Goal: Task Accomplishment & Management: Use online tool/utility

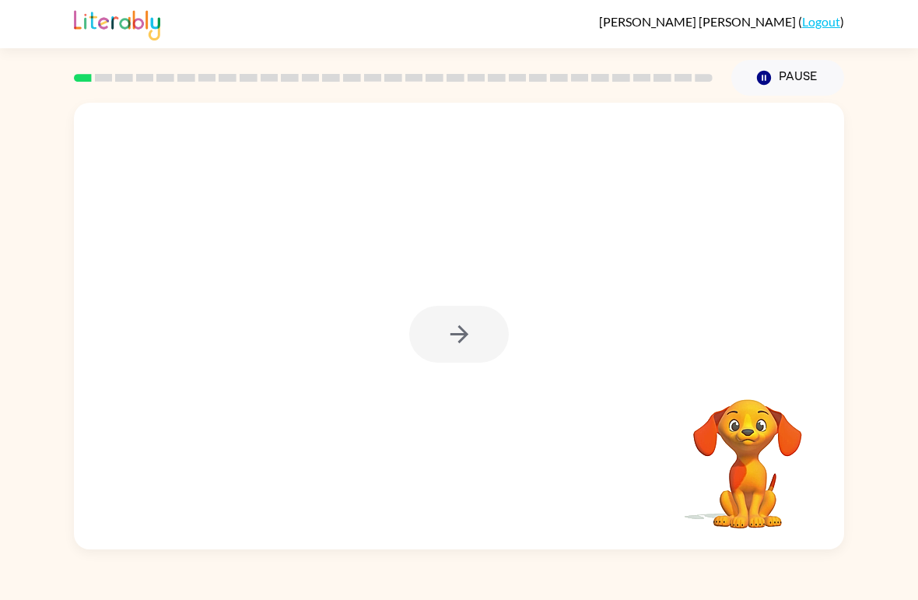
click at [464, 341] on div at bounding box center [459, 334] width 100 height 57
click at [485, 358] on button "button" at bounding box center [459, 334] width 100 height 57
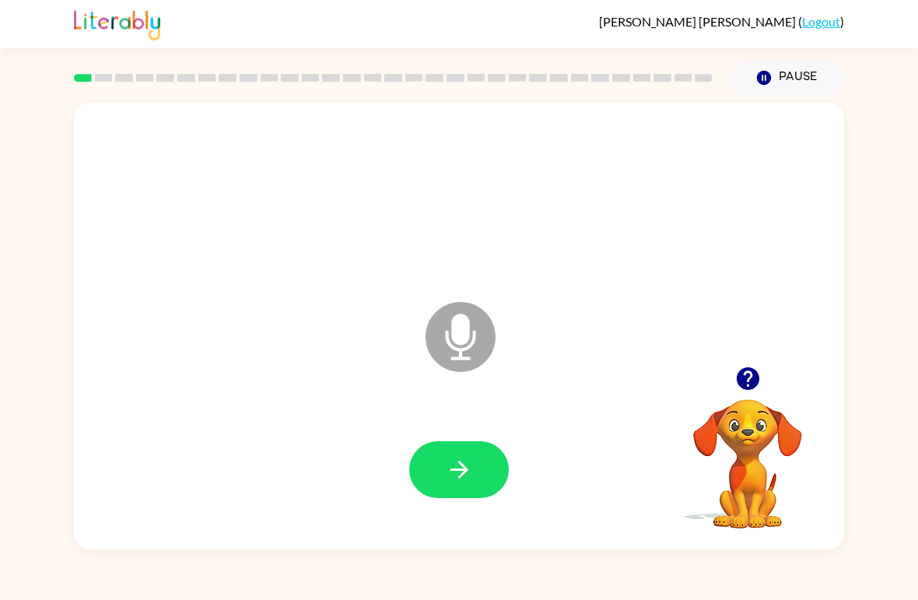
click at [478, 476] on button "button" at bounding box center [459, 469] width 100 height 57
click at [472, 470] on icon "button" at bounding box center [459, 469] width 27 height 27
click at [477, 486] on button "button" at bounding box center [459, 469] width 100 height 57
click at [458, 466] on icon "button" at bounding box center [459, 469] width 27 height 27
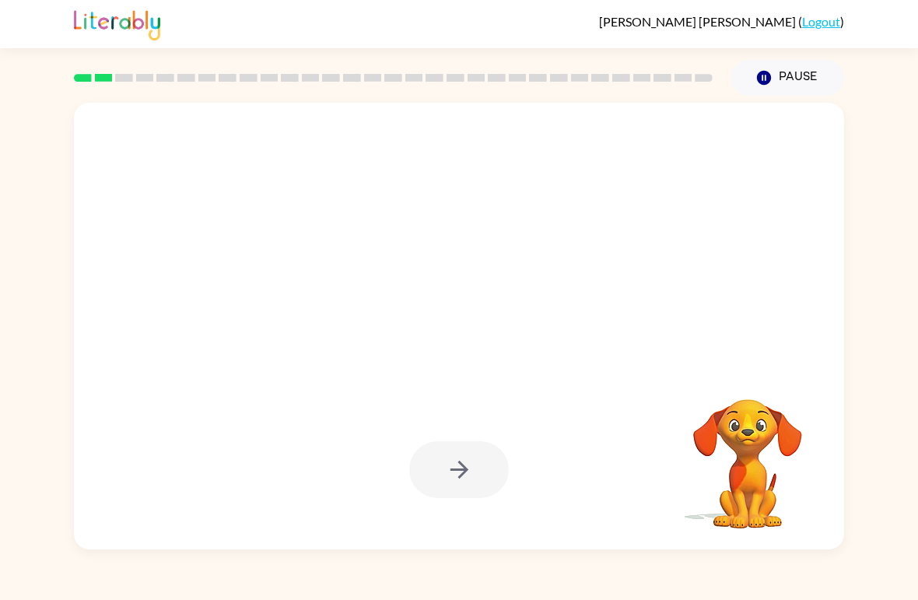
click at [775, 82] on button "Pause Pause" at bounding box center [787, 78] width 113 height 36
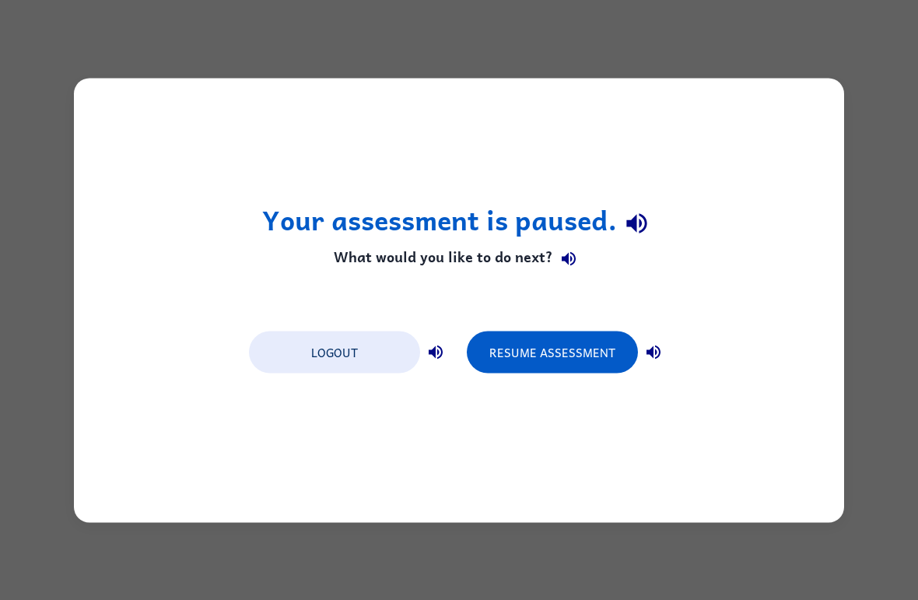
click at [384, 344] on button "Logout" at bounding box center [334, 352] width 171 height 42
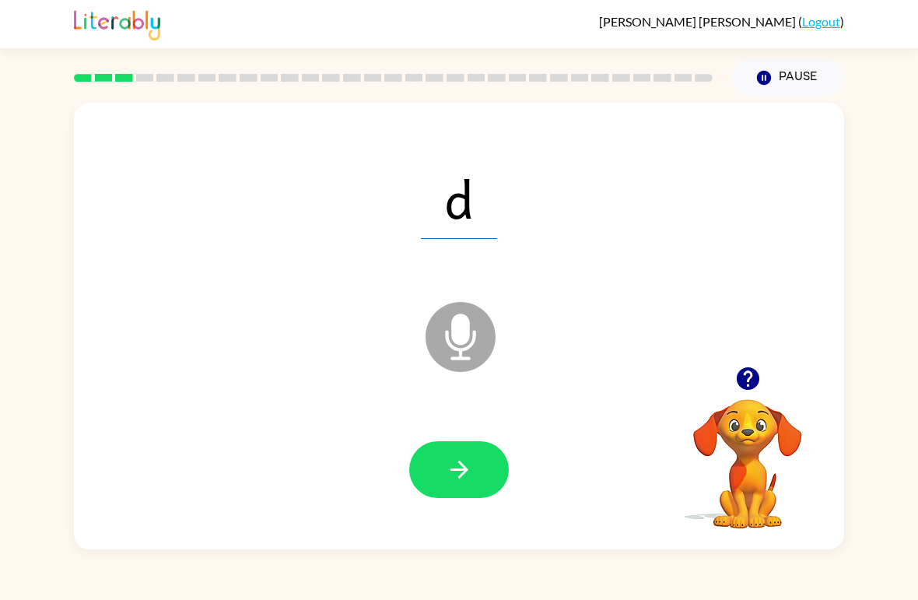
click at [768, 70] on icon "Pause" at bounding box center [763, 77] width 17 height 17
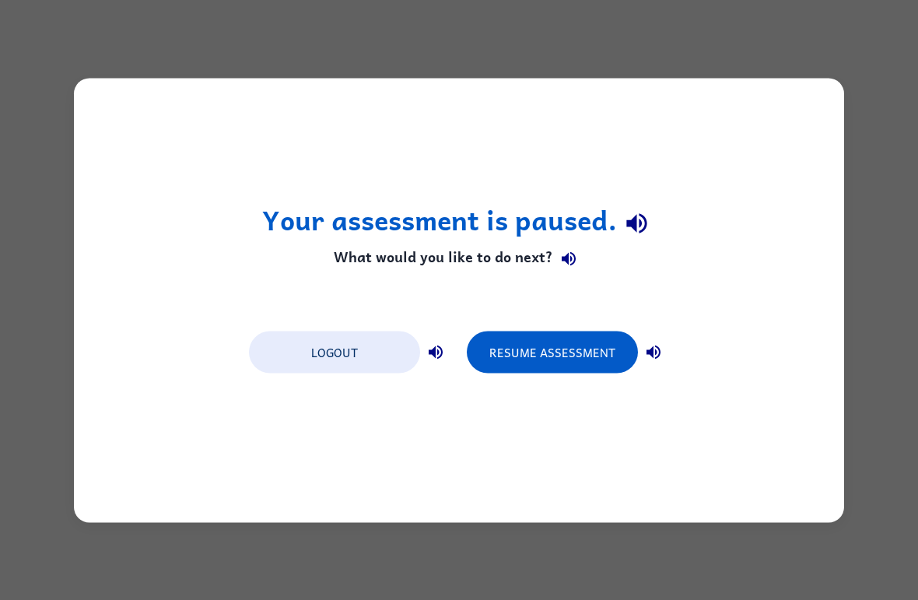
click at [356, 356] on button "Logout" at bounding box center [334, 352] width 171 height 42
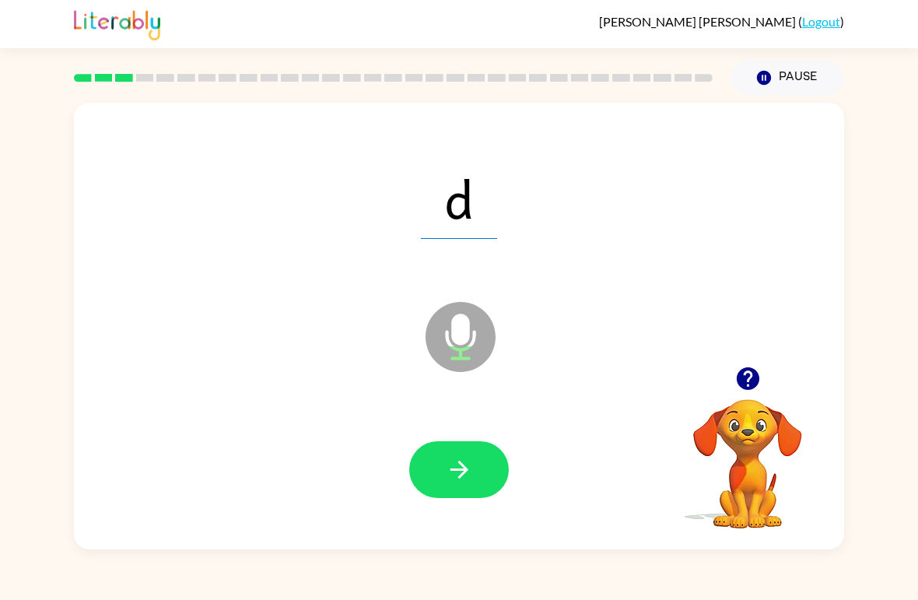
click at [482, 472] on button "button" at bounding box center [459, 469] width 100 height 57
click at [475, 478] on button "button" at bounding box center [459, 469] width 100 height 57
click at [479, 474] on button "button" at bounding box center [459, 469] width 100 height 57
click at [734, 386] on icon "button" at bounding box center [747, 378] width 27 height 27
click at [464, 488] on button "button" at bounding box center [459, 469] width 100 height 57
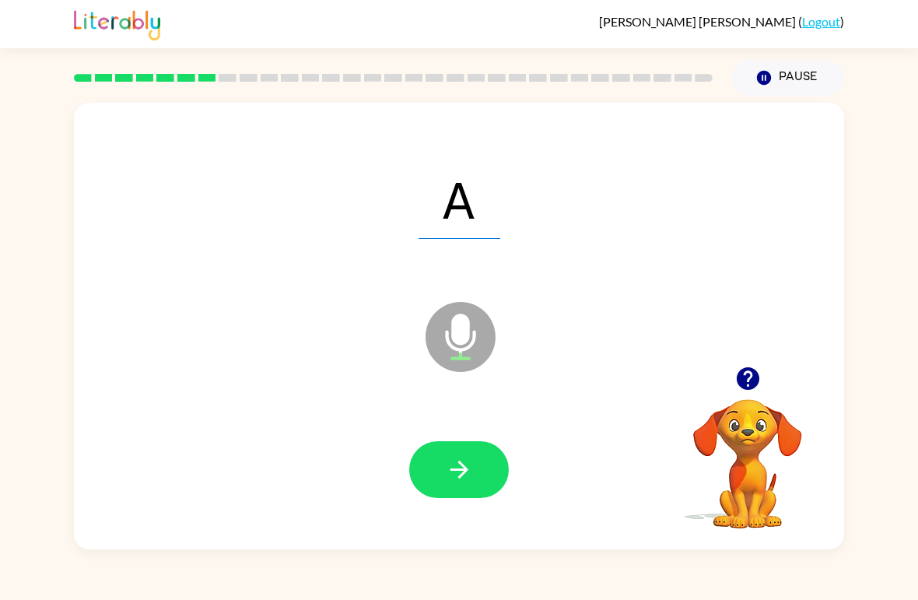
click at [482, 476] on button "button" at bounding box center [459, 469] width 100 height 57
click at [480, 485] on button "button" at bounding box center [459, 469] width 100 height 57
click at [472, 482] on icon "button" at bounding box center [459, 469] width 27 height 27
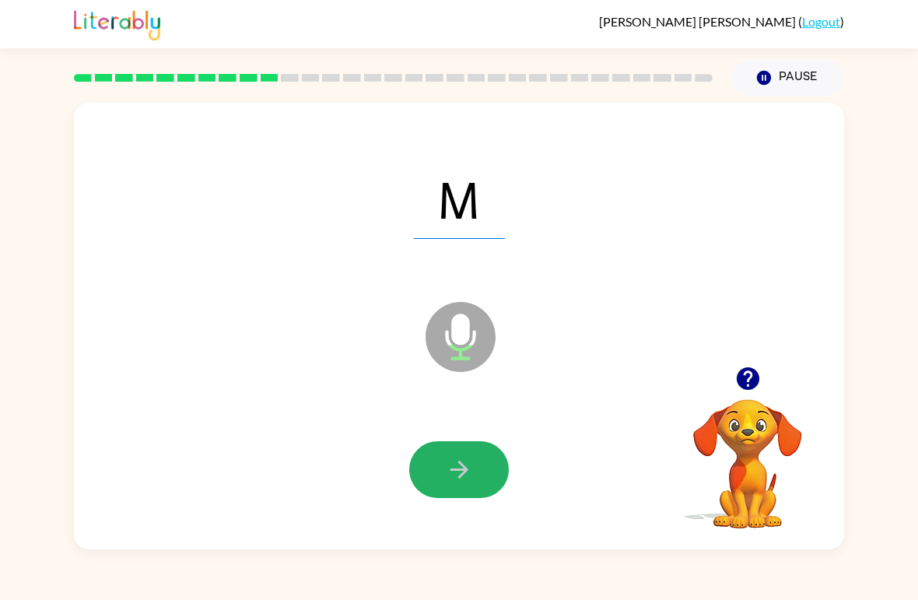
click at [466, 467] on icon "button" at bounding box center [459, 469] width 27 height 27
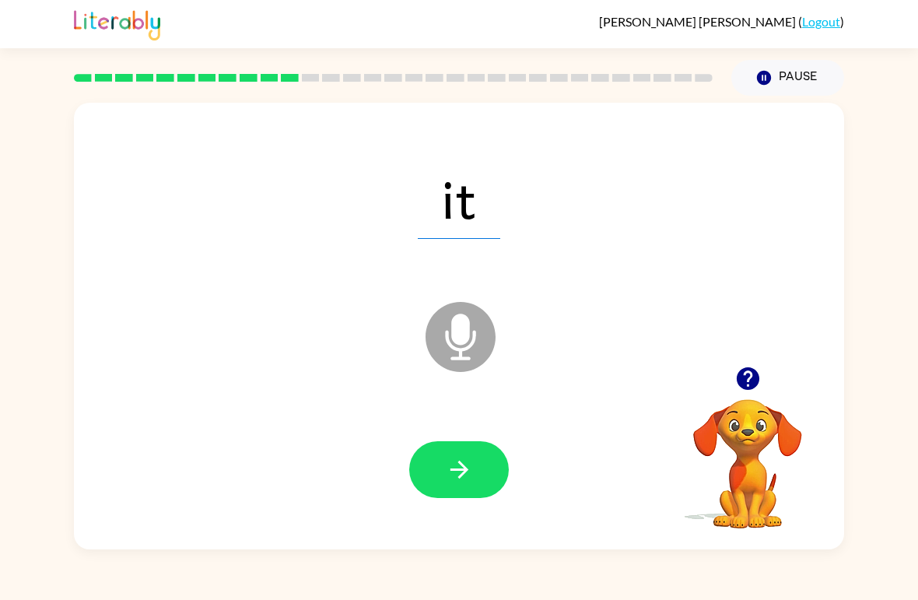
click at [471, 476] on icon "button" at bounding box center [459, 469] width 27 height 27
click at [467, 483] on icon "button" at bounding box center [459, 469] width 27 height 27
click at [480, 476] on button "button" at bounding box center [459, 469] width 100 height 57
click at [472, 473] on icon "button" at bounding box center [459, 469] width 27 height 27
click at [451, 478] on icon "button" at bounding box center [459, 469] width 27 height 27
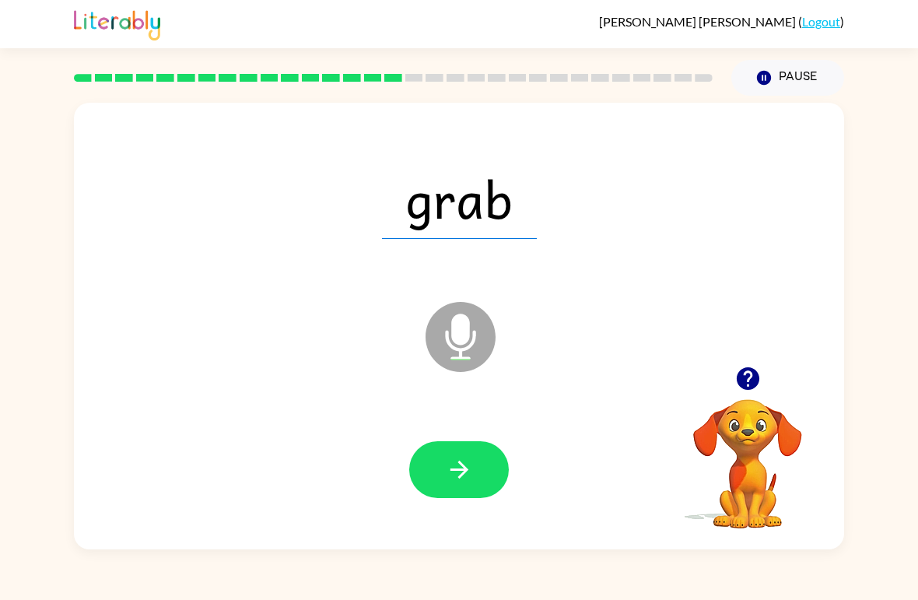
click at [458, 468] on icon "button" at bounding box center [459, 469] width 27 height 27
click at [468, 480] on icon "button" at bounding box center [459, 469] width 27 height 27
click at [453, 497] on button "button" at bounding box center [459, 469] width 100 height 57
click at [460, 485] on button "button" at bounding box center [459, 469] width 100 height 57
click at [468, 475] on icon "button" at bounding box center [459, 469] width 27 height 27
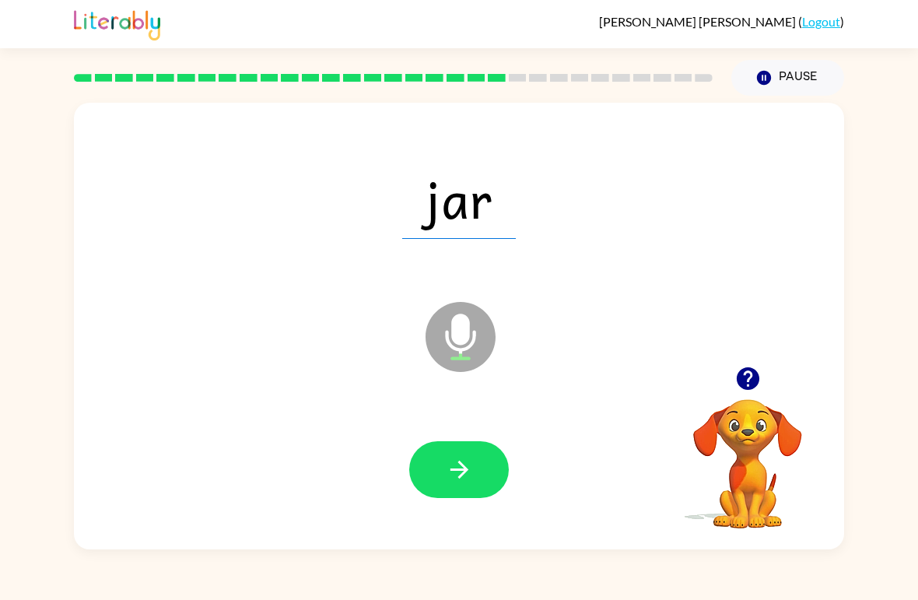
click at [470, 483] on icon "button" at bounding box center [459, 469] width 27 height 27
click at [766, 376] on button "button" at bounding box center [748, 379] width 40 height 40
click at [748, 382] on icon "button" at bounding box center [747, 378] width 27 height 27
click at [482, 471] on button "button" at bounding box center [459, 469] width 100 height 57
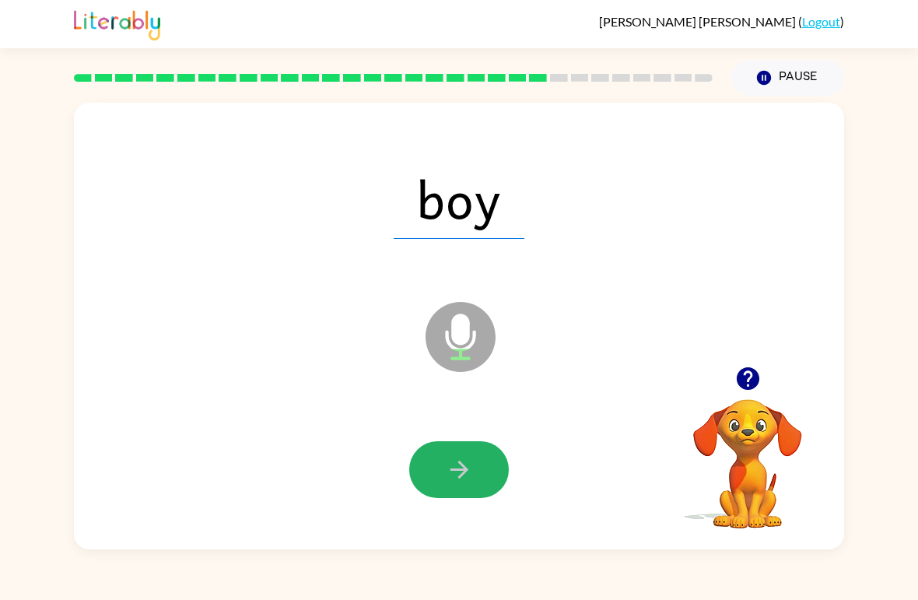
click at [476, 471] on button "button" at bounding box center [459, 469] width 100 height 57
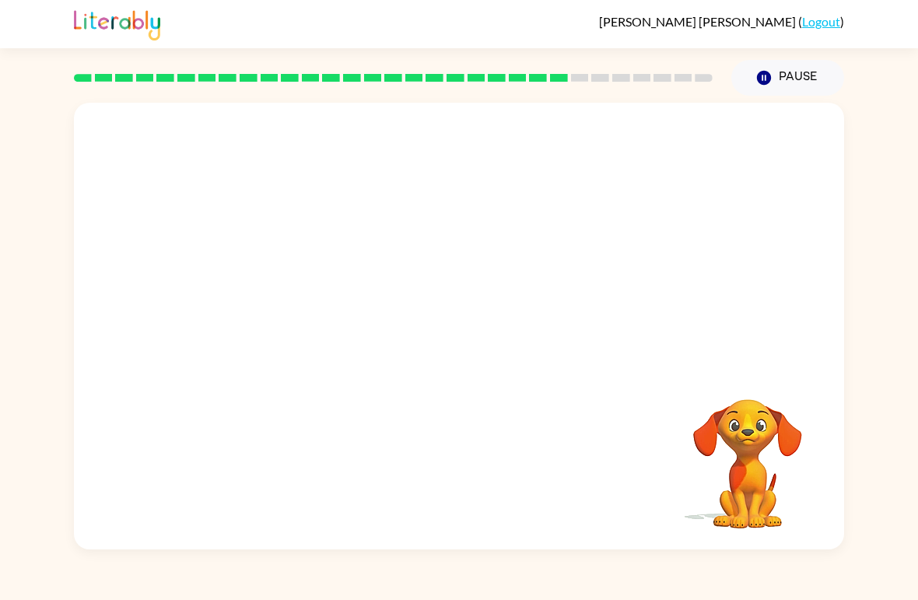
click at [807, 89] on button "Pause Pause" at bounding box center [787, 78] width 113 height 36
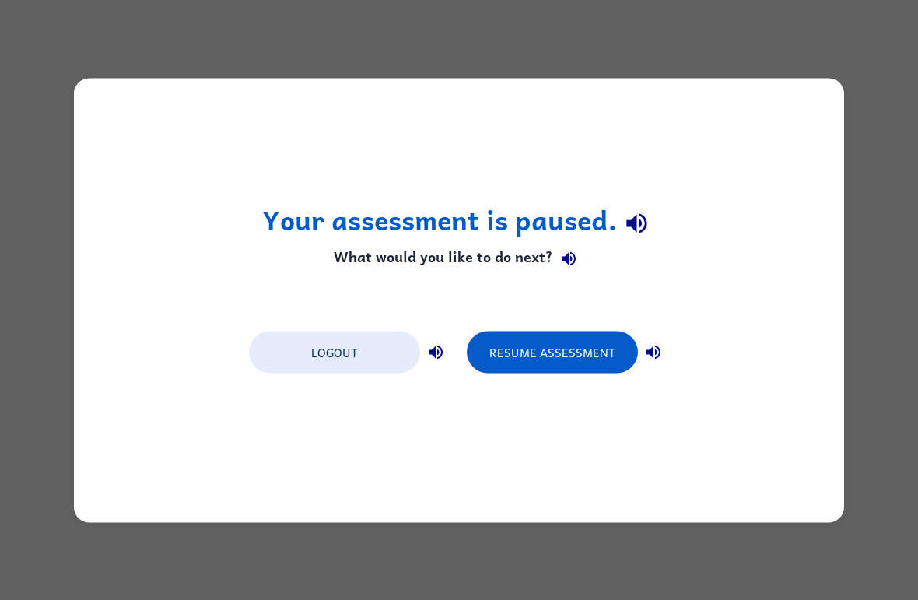
click at [639, 216] on icon "button" at bounding box center [636, 224] width 20 height 20
click at [576, 348] on button "Resume Assessment" at bounding box center [552, 352] width 171 height 42
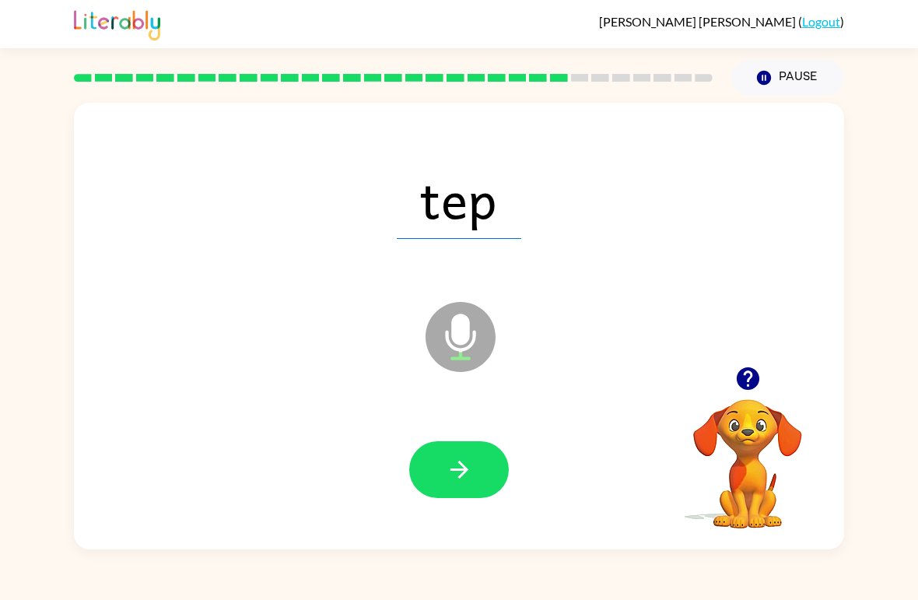
click at [753, 395] on button "button" at bounding box center [748, 379] width 40 height 40
click at [466, 479] on icon "button" at bounding box center [459, 469] width 27 height 27
click at [475, 483] on button "button" at bounding box center [459, 469] width 100 height 57
click at [463, 480] on icon "button" at bounding box center [459, 469] width 27 height 27
click at [469, 472] on icon "button" at bounding box center [459, 469] width 27 height 27
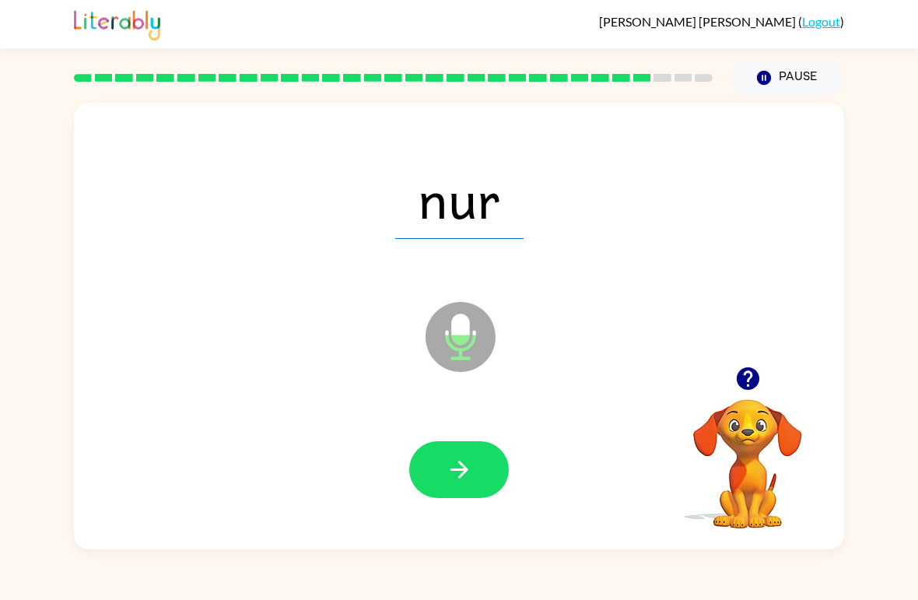
click at [468, 472] on icon "button" at bounding box center [459, 469] width 27 height 27
click at [472, 474] on icon "button" at bounding box center [459, 469] width 27 height 27
click at [473, 468] on button "button" at bounding box center [459, 469] width 100 height 57
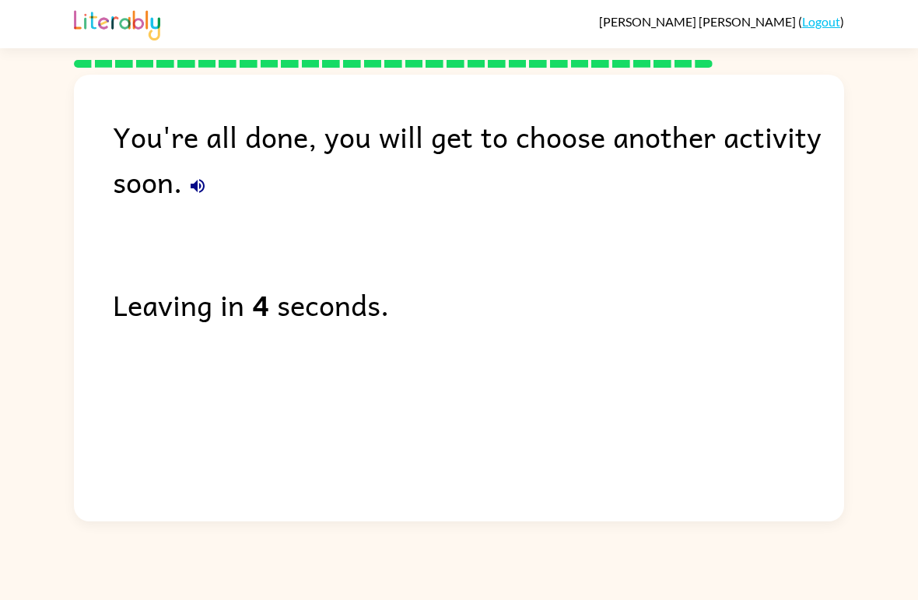
click at [208, 185] on button "button" at bounding box center [197, 185] width 31 height 31
